Goal: Transaction & Acquisition: Purchase product/service

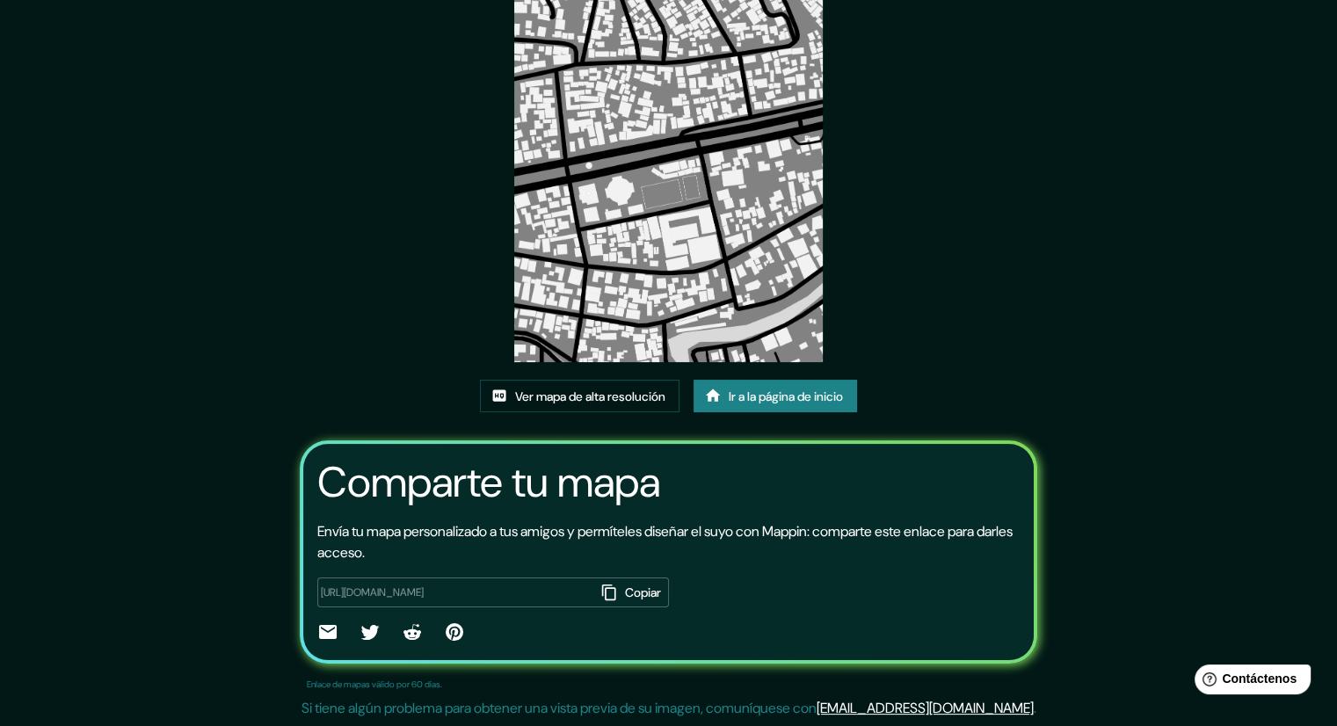
scroll to position [151, 0]
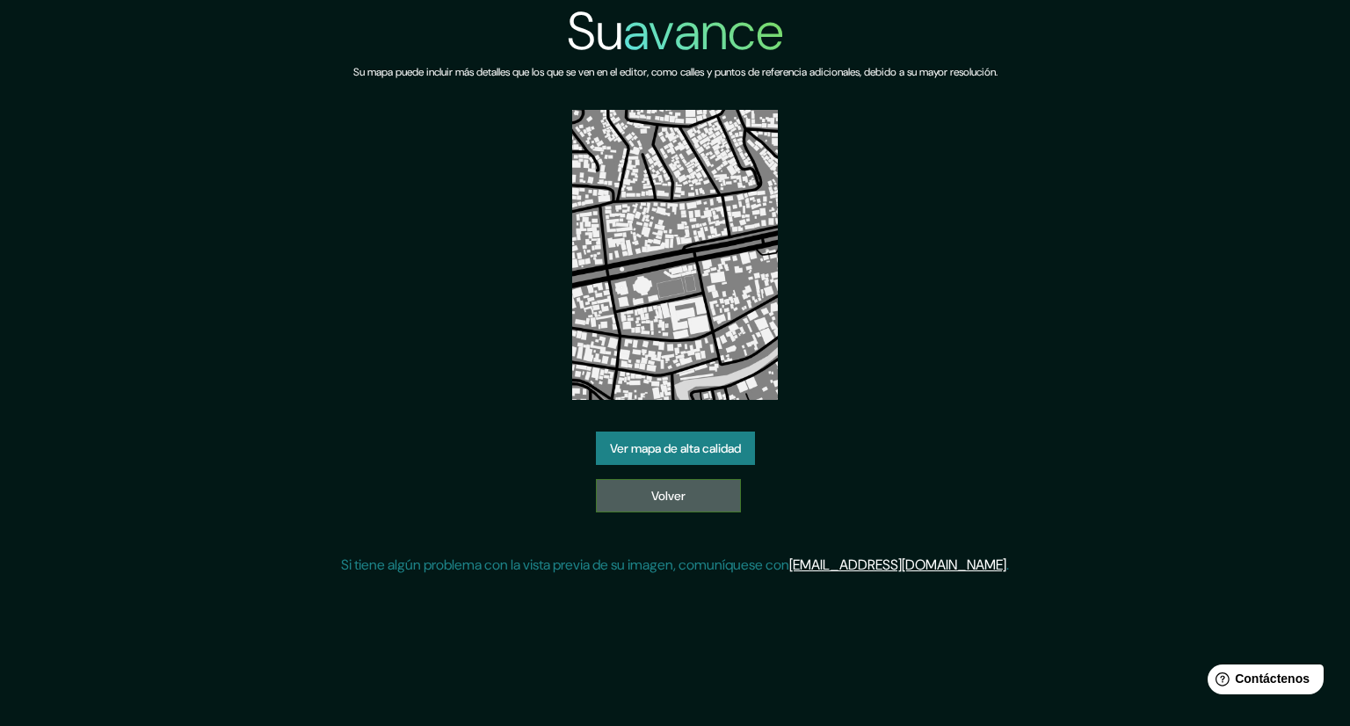
click at [627, 497] on link "Volver" at bounding box center [668, 495] width 145 height 33
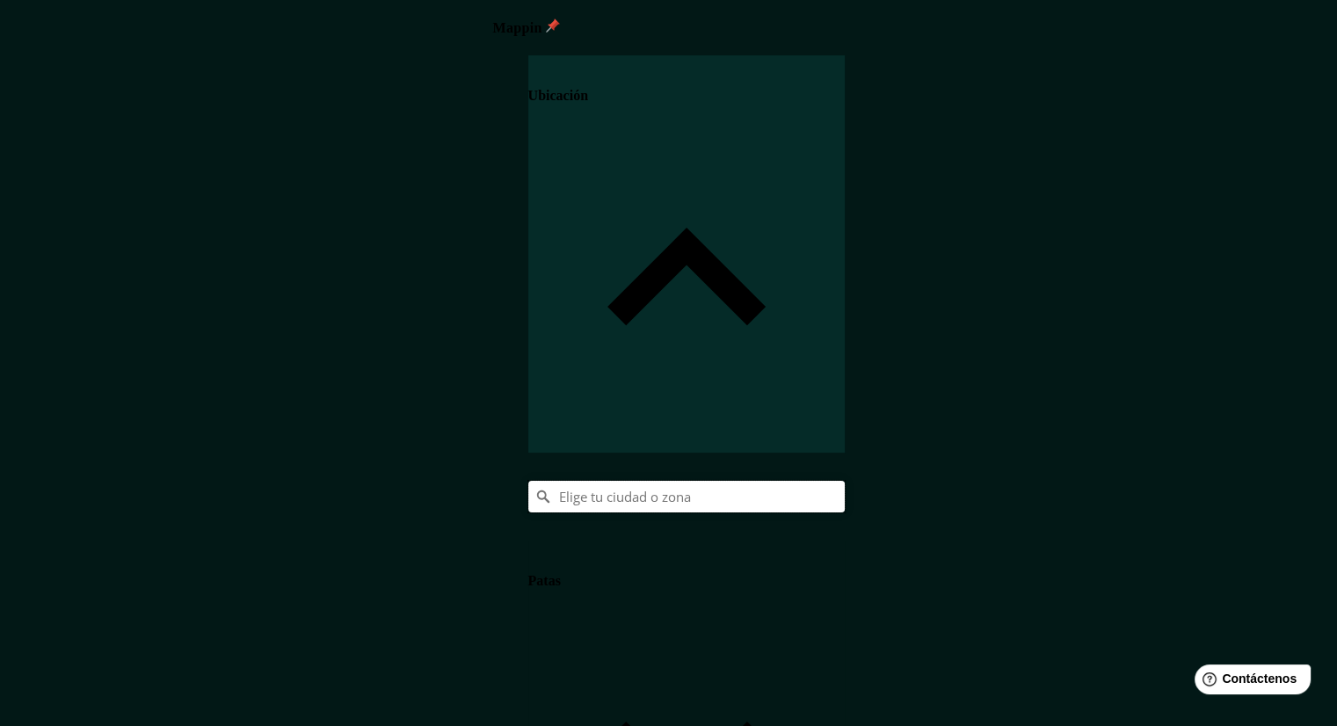
click at [845, 481] on input "Elige tu ciudad o zona" at bounding box center [686, 497] width 316 height 32
type input "Cusco, Departamento de Cusco, Perú"
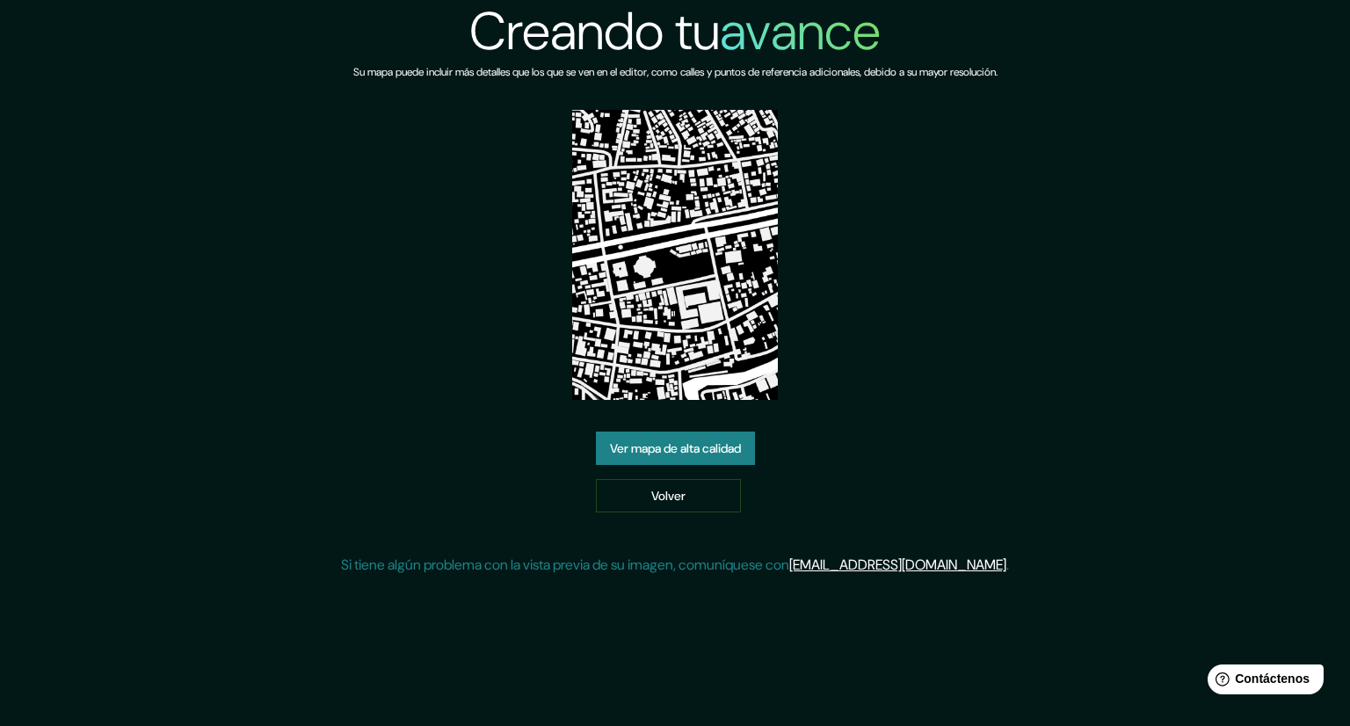
click at [672, 439] on font "Ver mapa de alta calidad" at bounding box center [675, 448] width 131 height 23
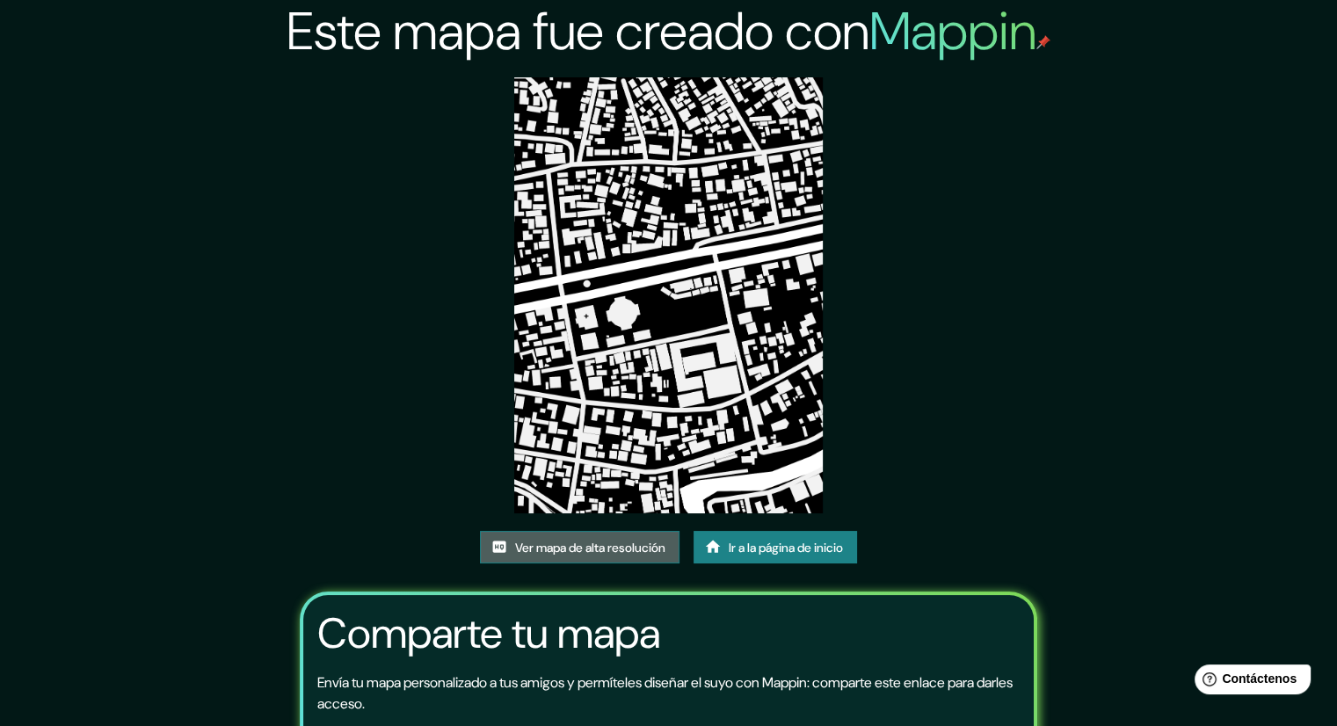
click at [640, 548] on font "Ver mapa de alta resolución" at bounding box center [590, 548] width 150 height 16
